Goal: Obtain resource: Obtain resource

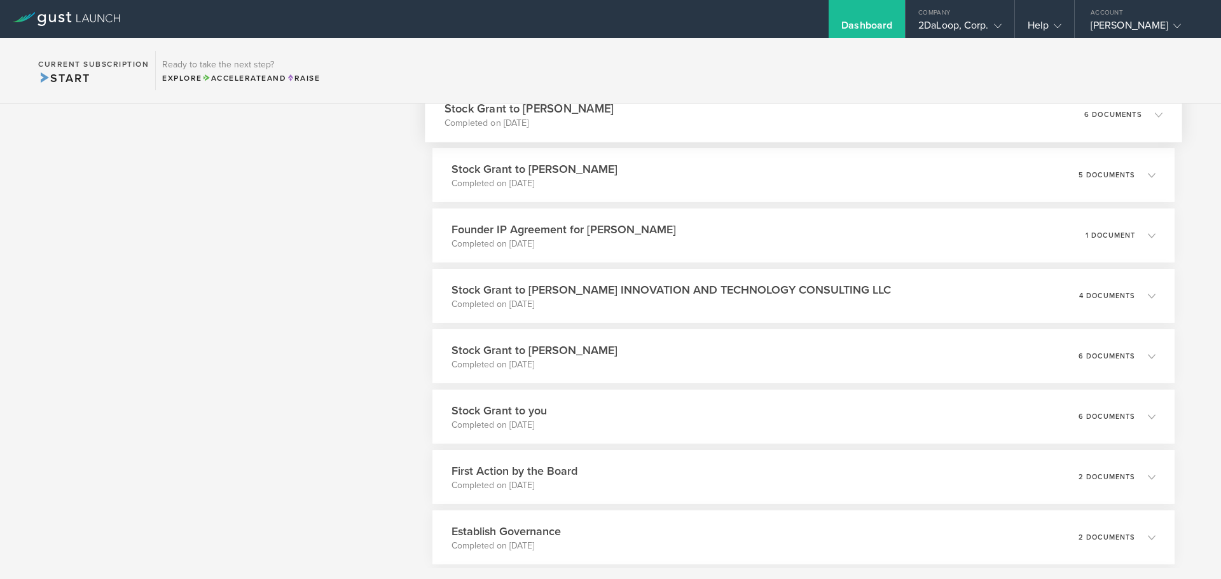
scroll to position [943, 0]
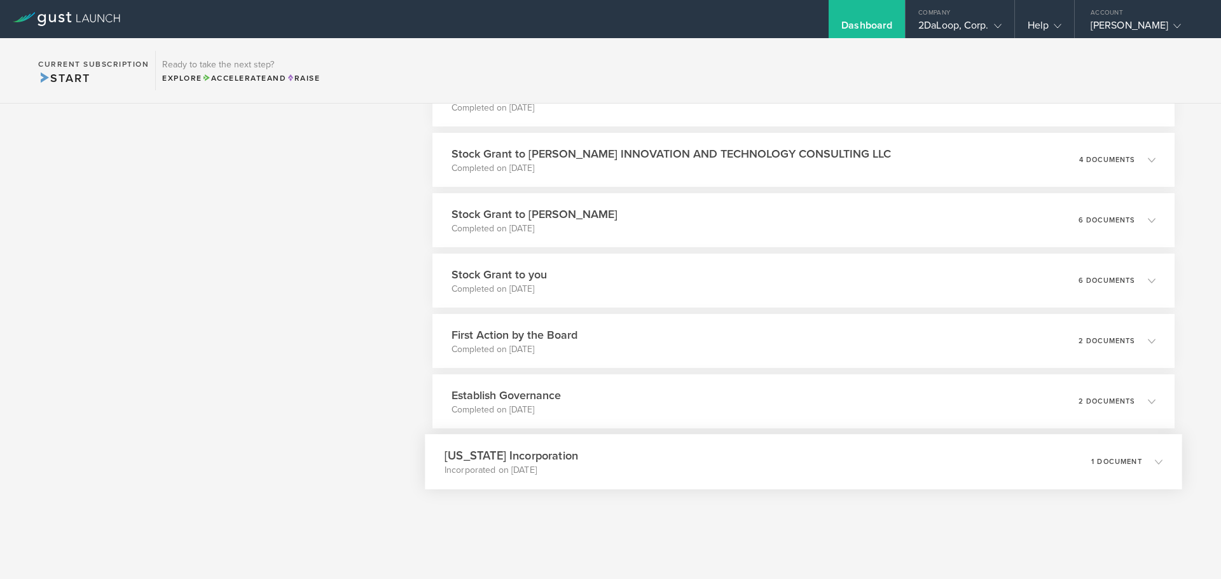
click at [546, 464] on h3 "Delaware Incorporation" at bounding box center [512, 455] width 134 height 17
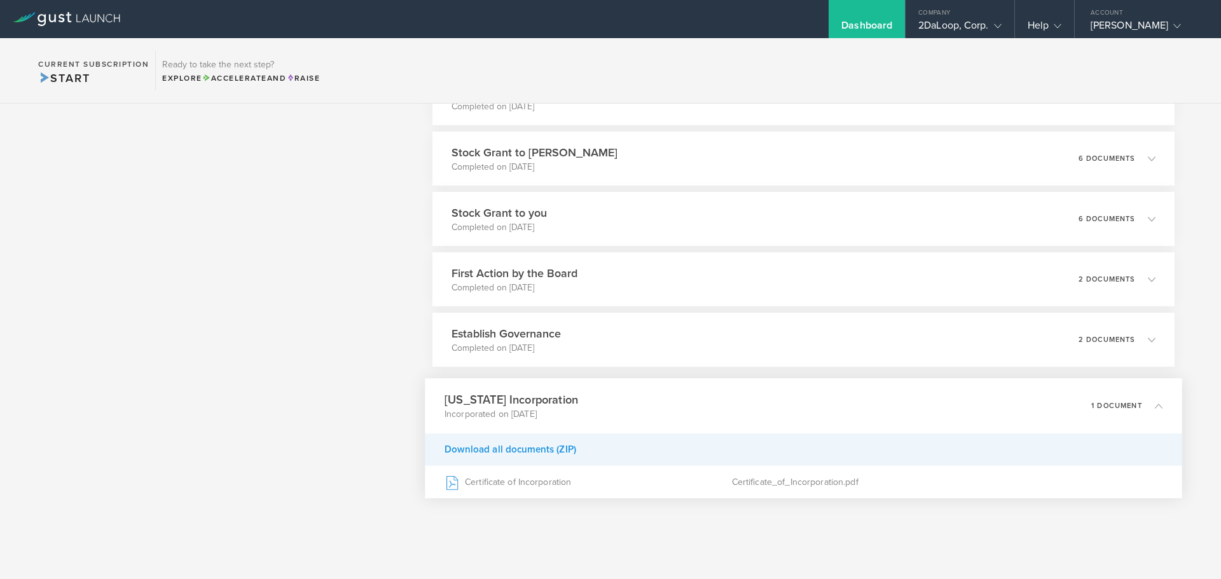
scroll to position [1013, 0]
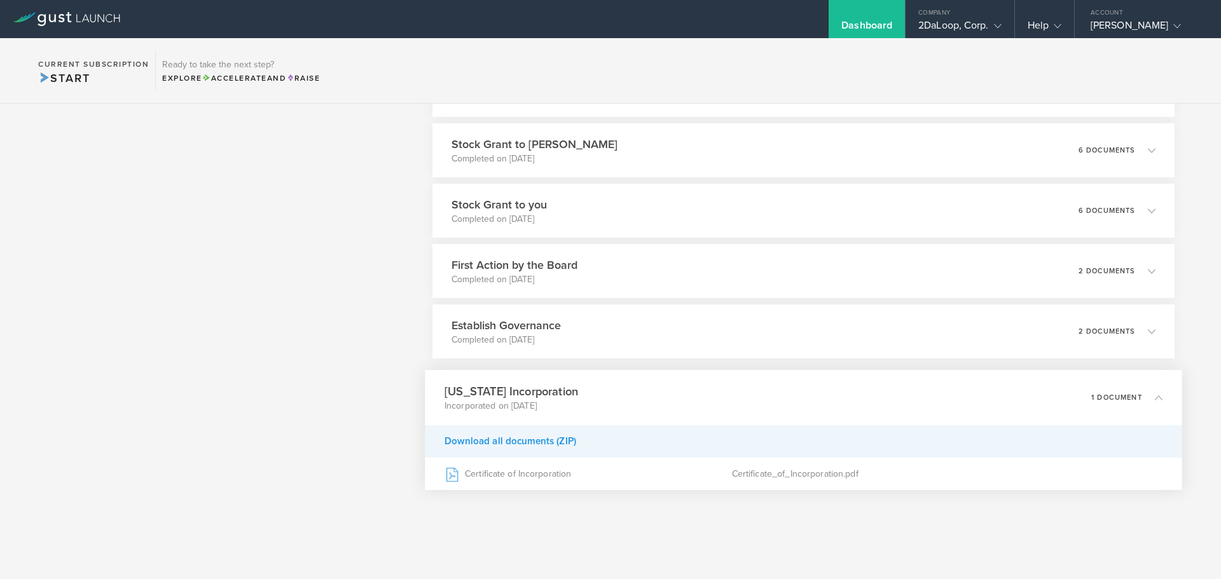
click at [549, 448] on div "Download all documents (ZIP)" at bounding box center [804, 442] width 758 height 32
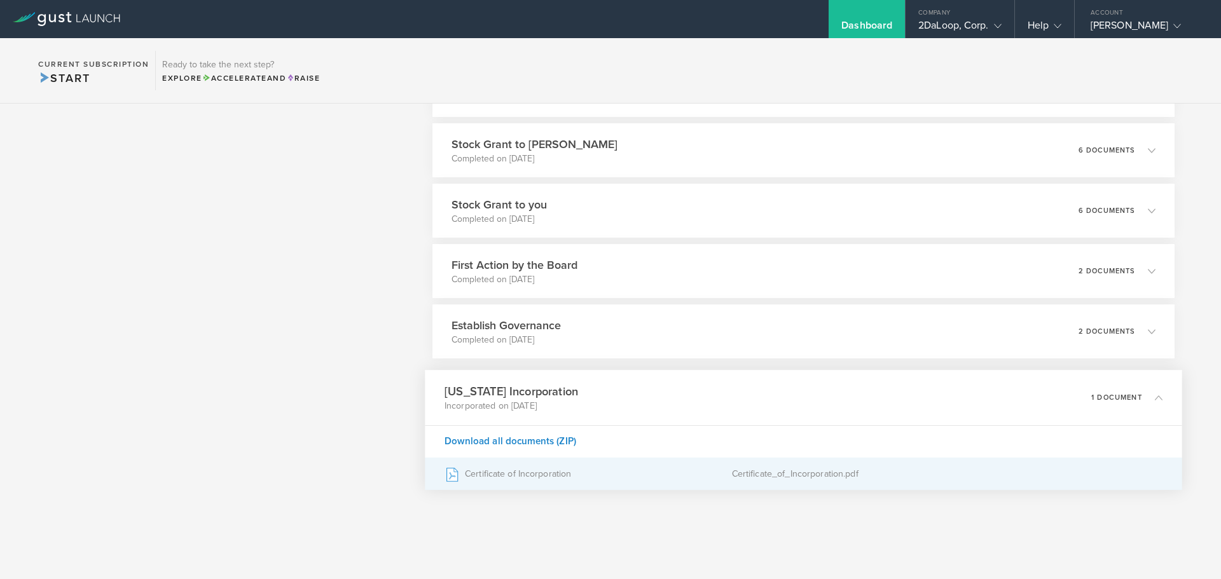
click at [531, 473] on div "Certificate of Incorporation" at bounding box center [588, 475] width 287 height 32
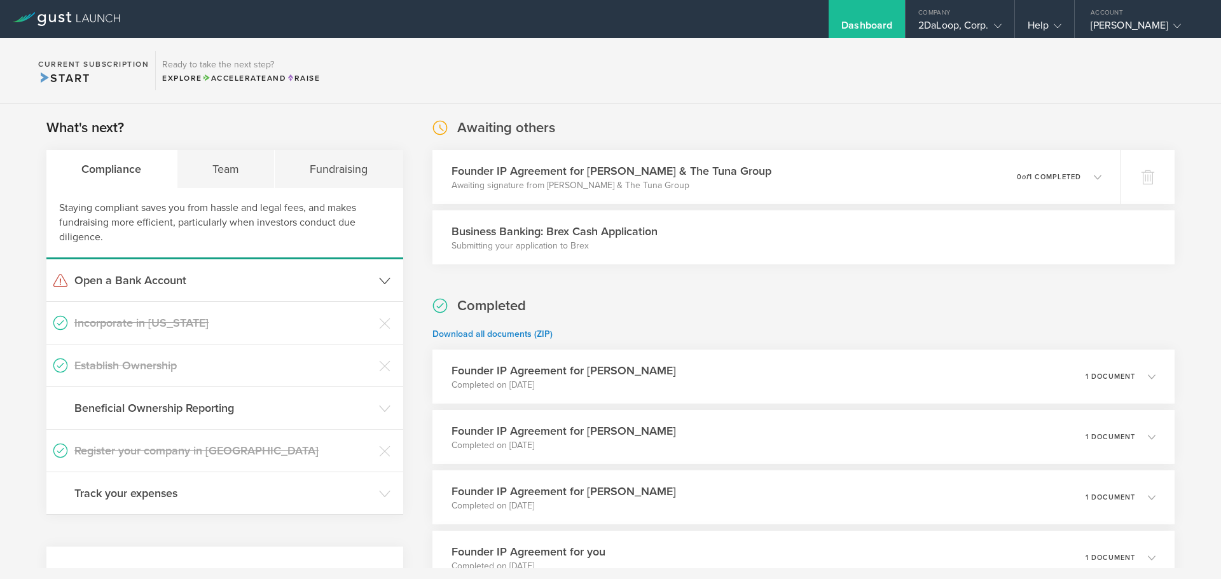
scroll to position [0, 0]
click at [230, 168] on div "Team" at bounding box center [226, 170] width 98 height 38
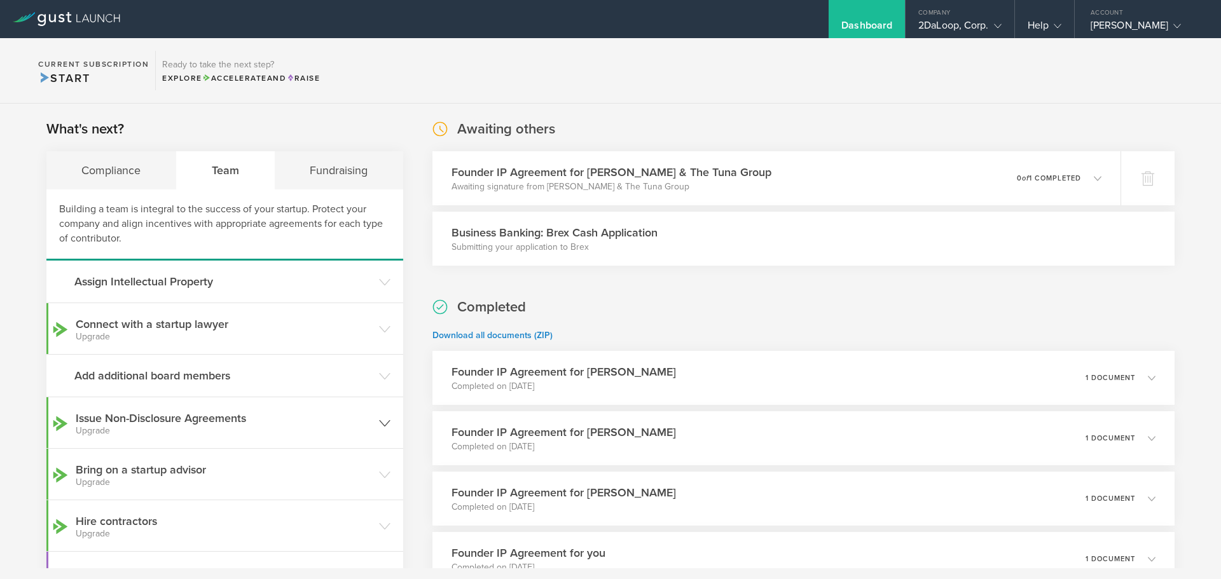
click at [235, 417] on h3 "Issue Non-Disclosure Agreements Upgrade" at bounding box center [224, 422] width 297 height 25
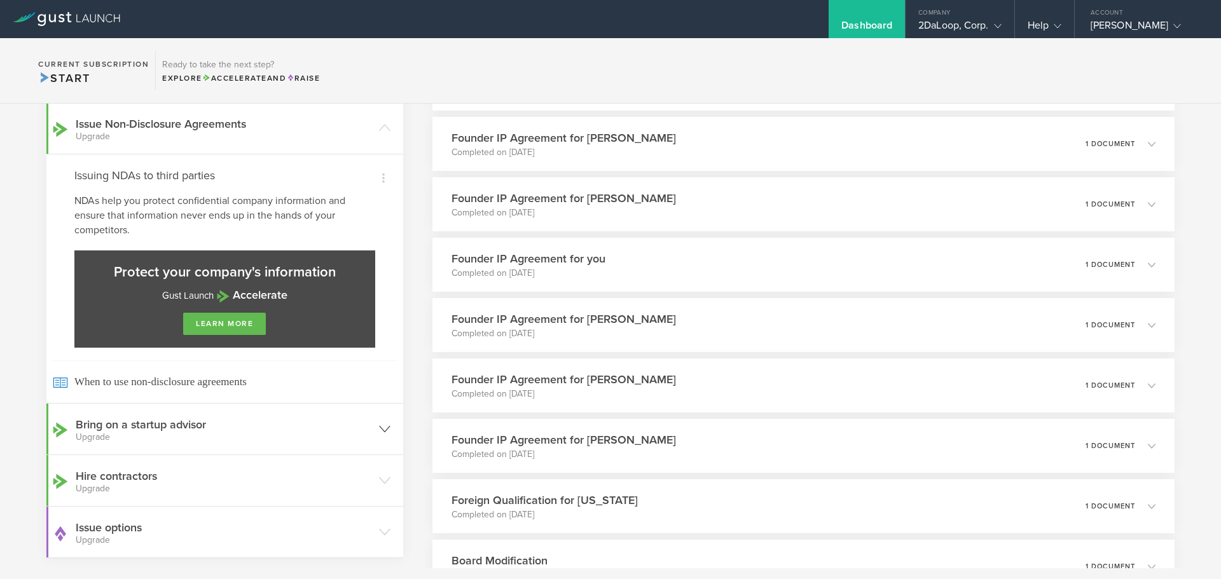
scroll to position [318, 0]
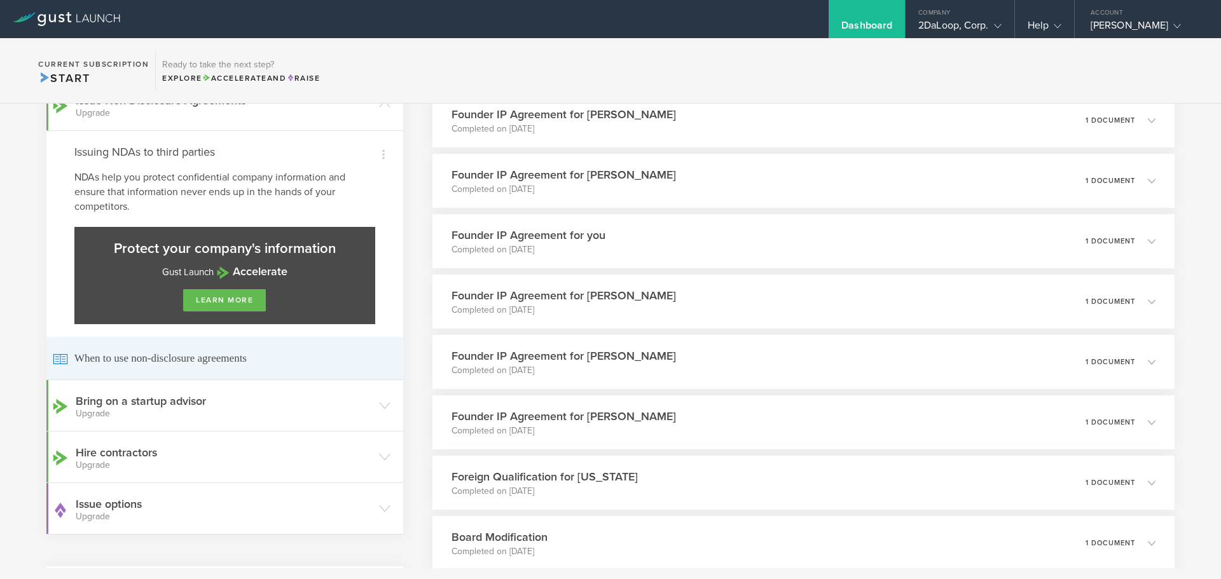
click at [200, 363] on span "When to use non-disclosure agreements" at bounding box center [225, 358] width 344 height 43
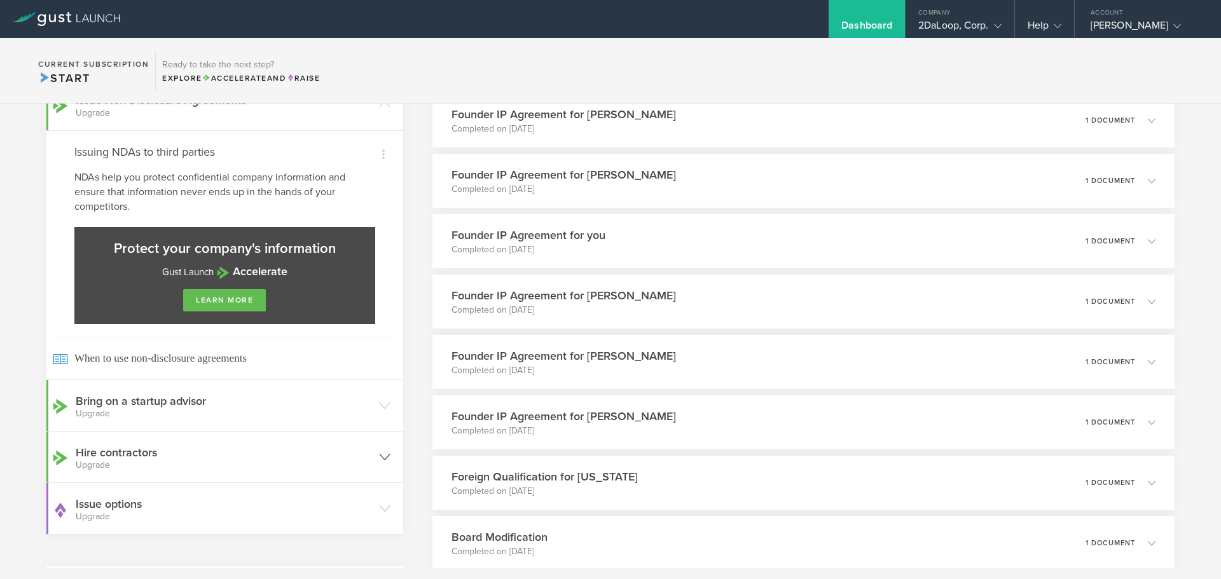
click at [158, 461] on small "Upgrade" at bounding box center [224, 465] width 297 height 9
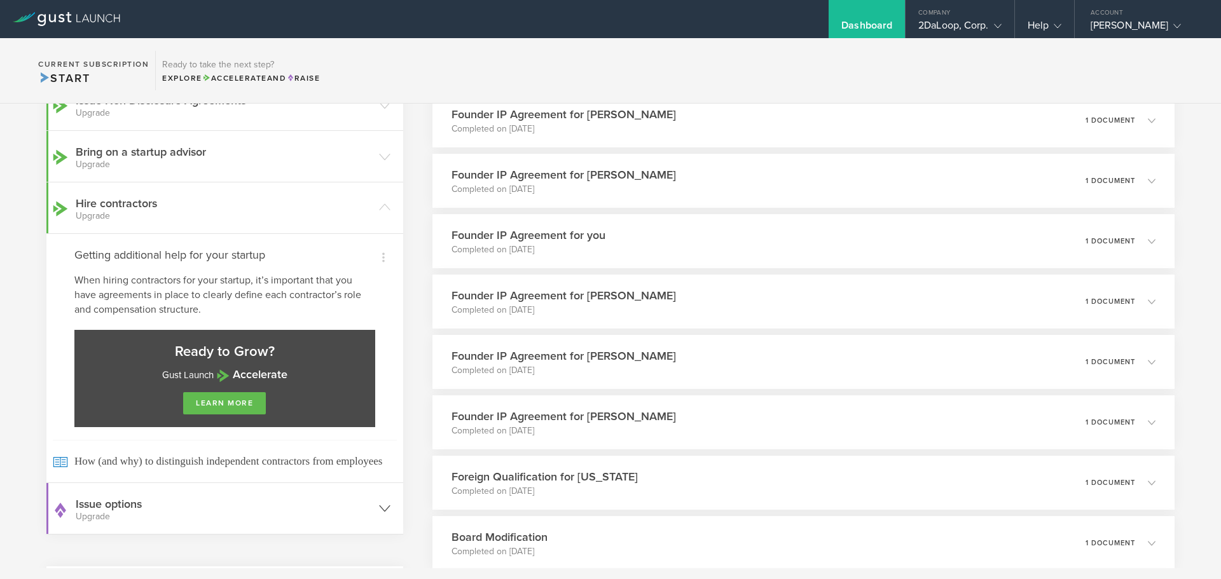
click at [144, 506] on h3 "Issue options Upgrade" at bounding box center [224, 508] width 297 height 25
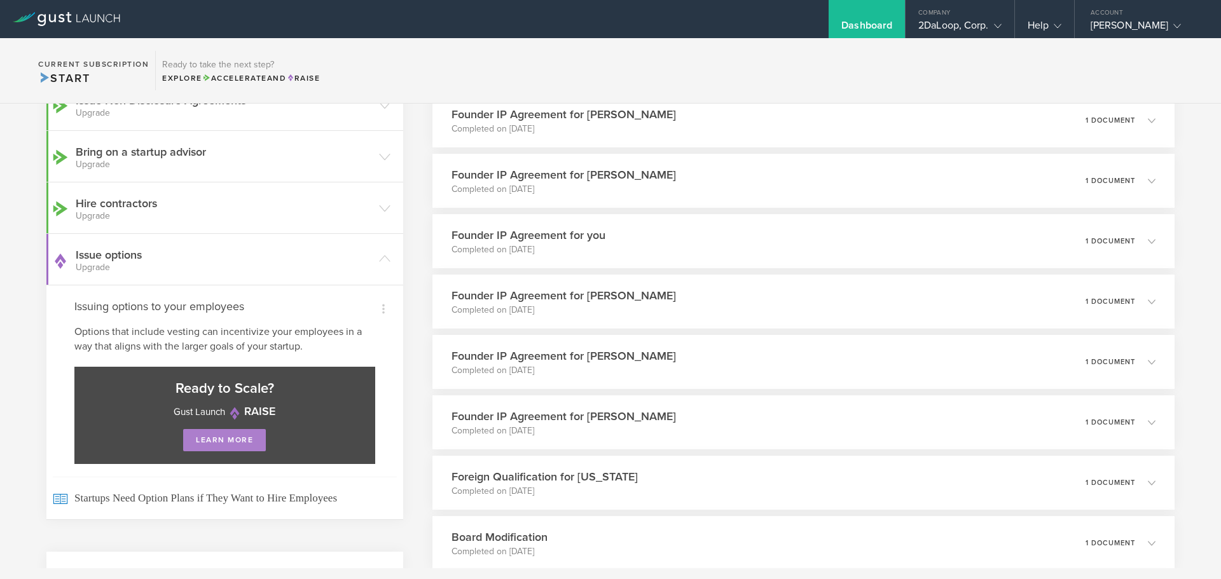
click at [218, 441] on link "learn more" at bounding box center [224, 440] width 83 height 22
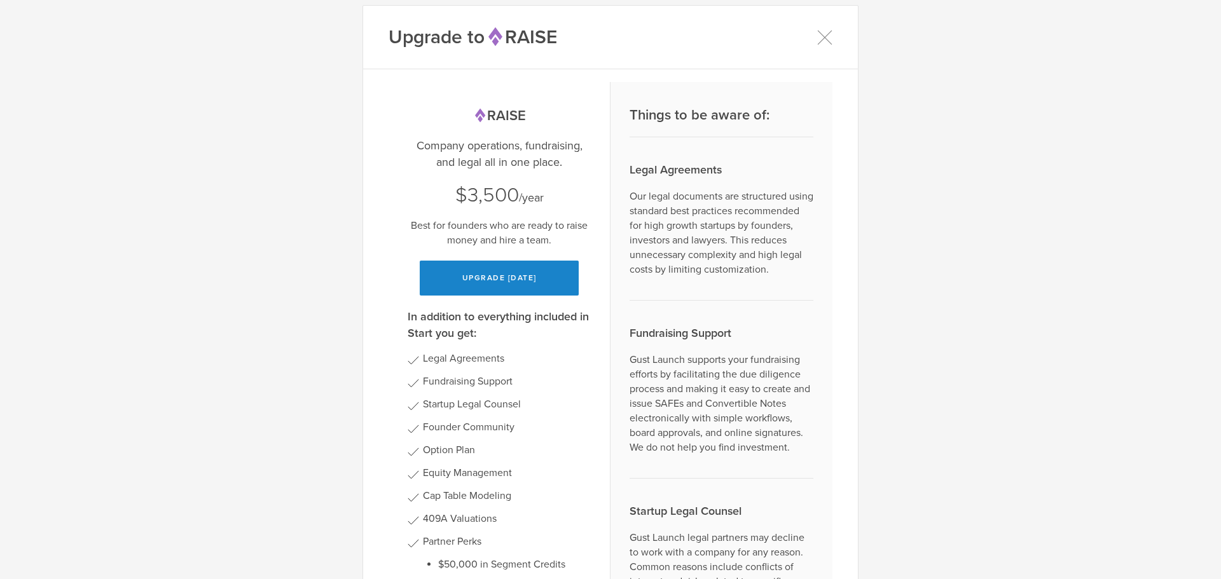
scroll to position [0, 0]
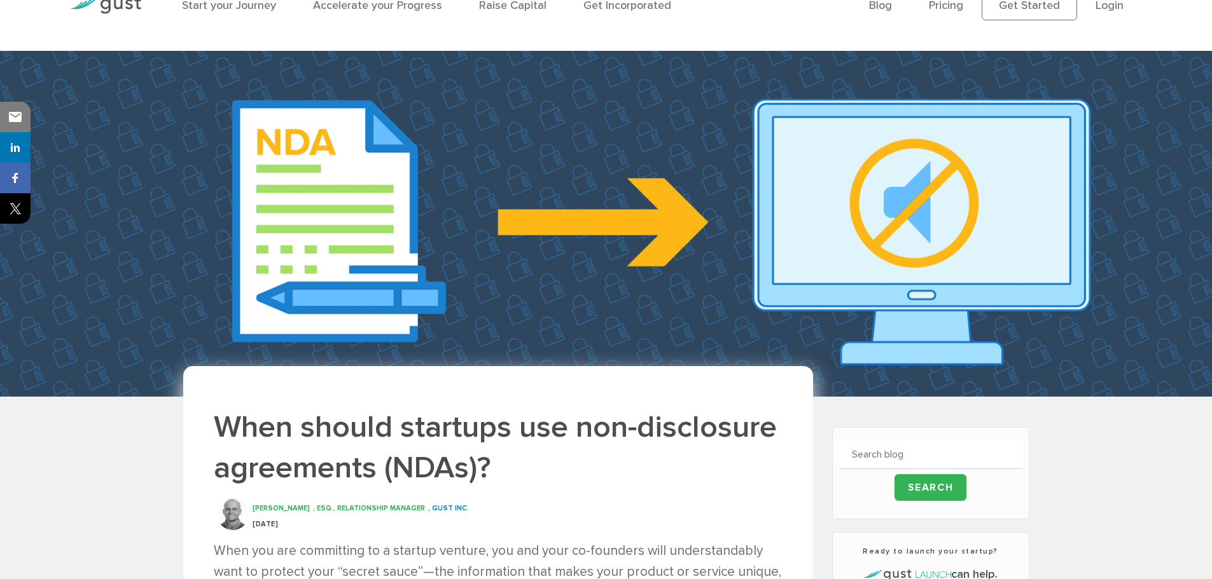
scroll to position [254, 0]
